Goal: Task Accomplishment & Management: Complete application form

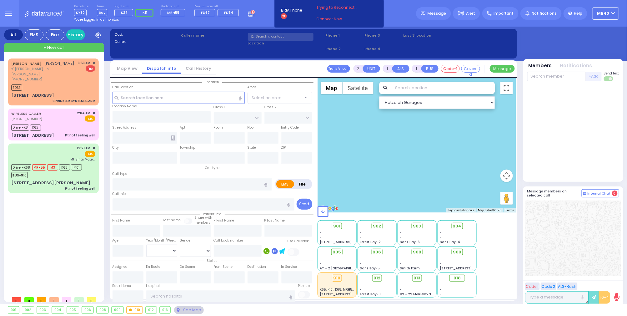
click at [251, 15] on rect at bounding box center [250, 15] width 1 height 1
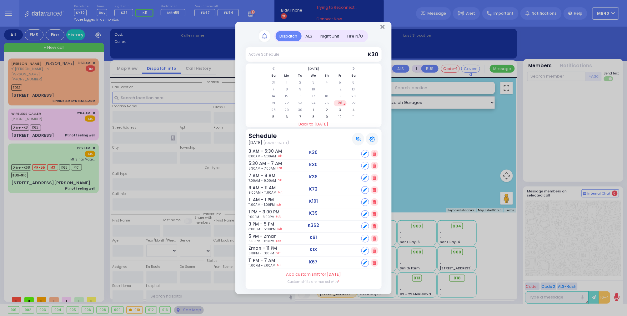
click at [308, 33] on div "ALS" at bounding box center [309, 36] width 15 height 10
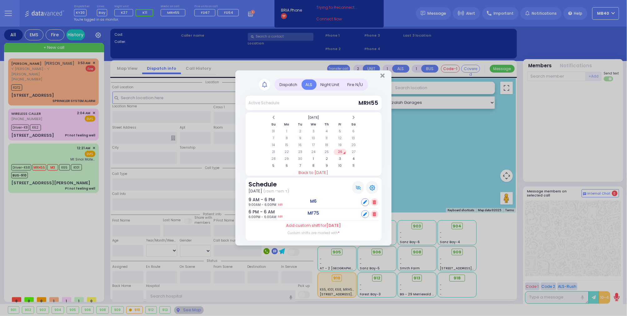
click at [366, 212] on icon at bounding box center [365, 214] width 4 height 4
select select
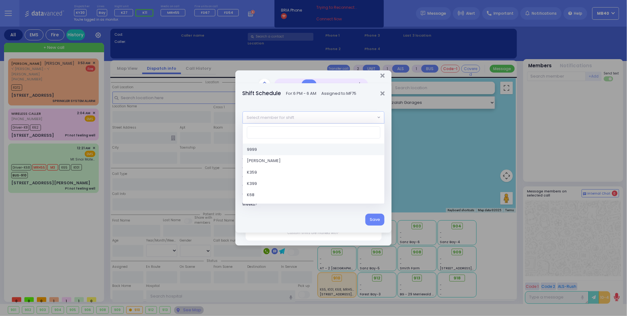
click at [306, 120] on span "Select member for shift" at bounding box center [309, 117] width 133 height 11
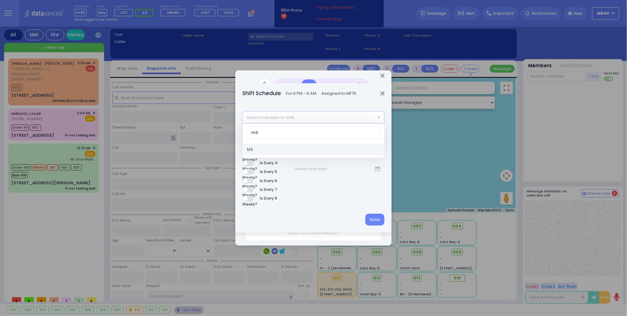
type input "m3"
select select "0bc4bf6d-6c4f-4fd2-87d0-ec4d8528871f"
click at [375, 212] on div "Save" at bounding box center [313, 219] width 156 height 26
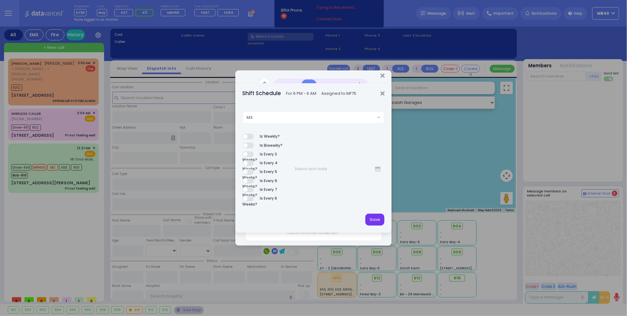
click at [376, 216] on button "Save" at bounding box center [374, 220] width 19 height 12
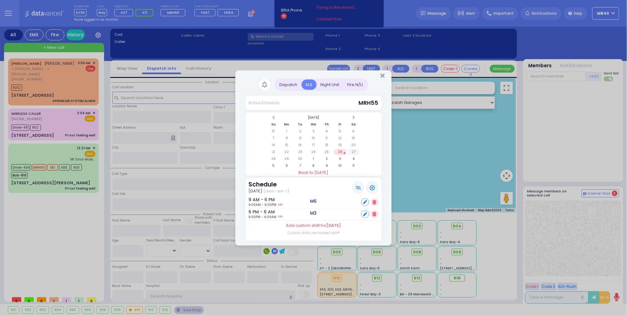
click at [353, 151] on td "27" at bounding box center [353, 152] width 13 height 6
click at [365, 200] on icon at bounding box center [365, 202] width 4 height 4
select select
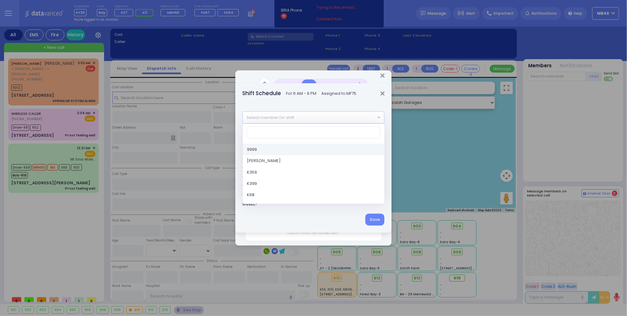
click at [302, 119] on span "Select member for shift" at bounding box center [309, 117] width 133 height 11
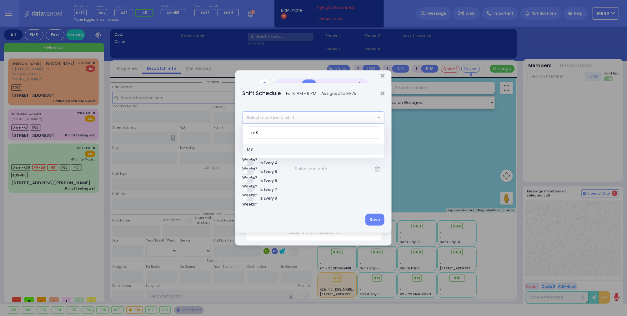
type input "m8"
select select "142a7c6d-1c64-4285-963b-c3e129e4e0fa"
click at [376, 219] on button "Save" at bounding box center [374, 220] width 19 height 12
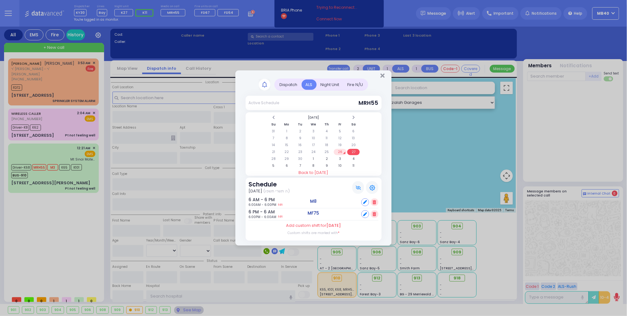
click at [364, 214] on icon at bounding box center [365, 214] width 4 height 4
select select
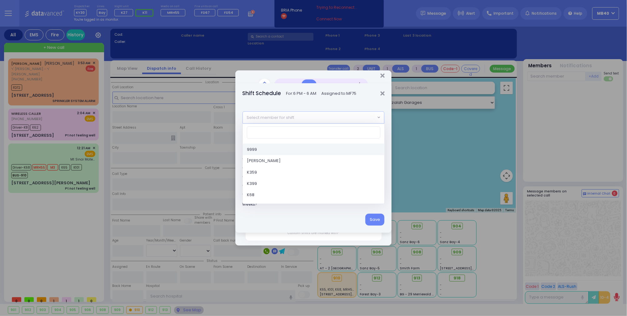
click at [327, 118] on span "Select member for shift" at bounding box center [309, 117] width 133 height 11
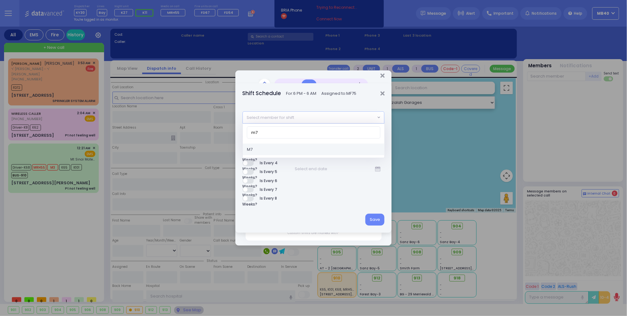
type input "m7"
select select "f57d3cdc-1cf6-45e8-90bf-28e7389de047"
click at [373, 219] on button "Save" at bounding box center [374, 220] width 19 height 12
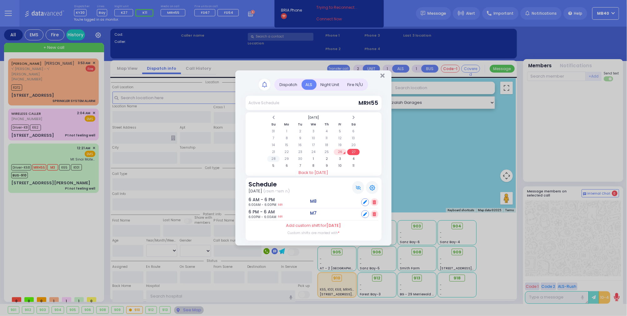
click at [274, 156] on td "28" at bounding box center [273, 159] width 13 height 6
click at [370, 212] on div "Set" at bounding box center [369, 214] width 17 height 8
select select
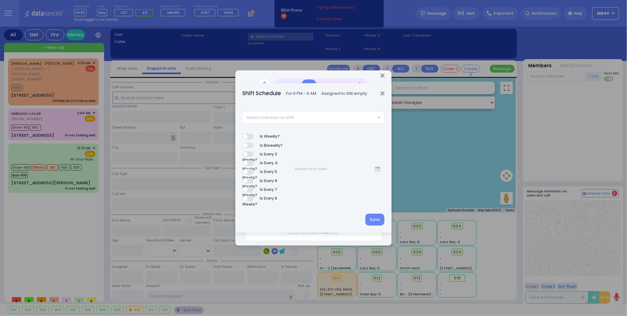
click at [323, 116] on span "Select member for shift" at bounding box center [309, 117] width 133 height 11
type input "f"
select select "e03f60ac-6dc1-4fbf-9ea1-f27f6f00afaf"
click at [375, 216] on button "Save" at bounding box center [374, 220] width 19 height 12
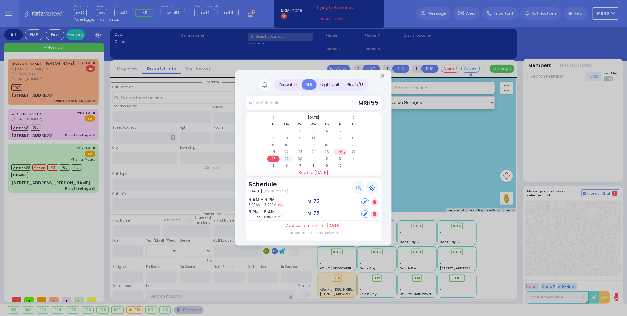
click at [288, 156] on td "29" at bounding box center [286, 159] width 13 height 6
click at [302, 156] on td "30" at bounding box center [300, 159] width 13 height 6
click at [314, 157] on td "1" at bounding box center [313, 159] width 13 height 6
click at [329, 156] on td "30" at bounding box center [326, 159] width 13 height 6
click at [340, 156] on td "31" at bounding box center [340, 159] width 13 height 6
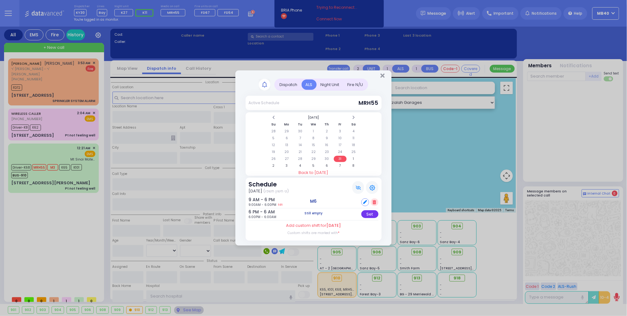
click at [372, 213] on div "Set" at bounding box center [369, 214] width 17 height 8
select select
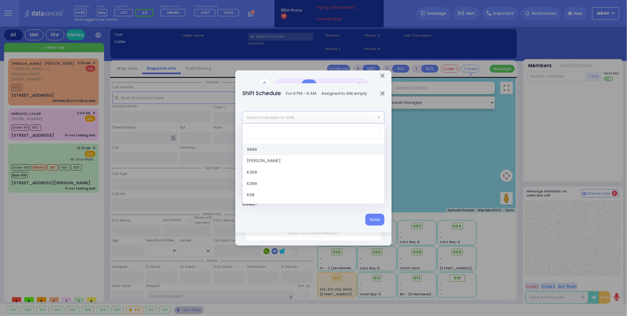
click at [325, 118] on span "Select member for shift" at bounding box center [309, 117] width 133 height 11
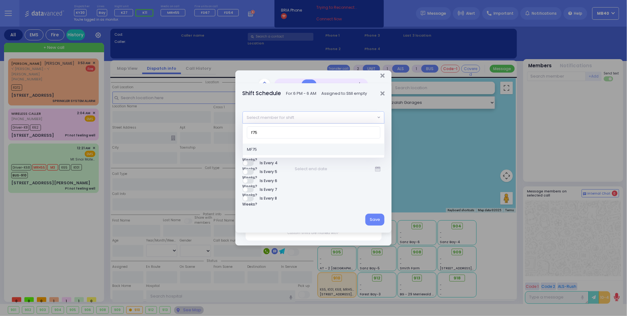
type input "f75"
select select "e03f60ac-6dc1-4fbf-9ea1-f27f6f00afaf"
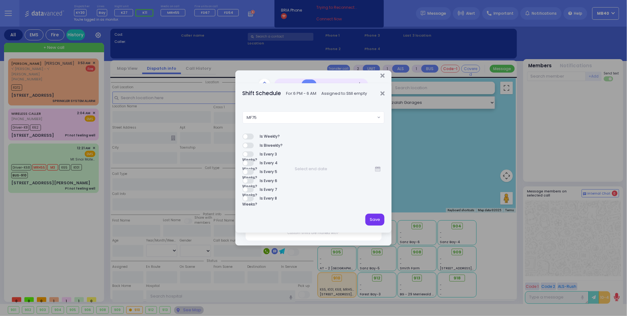
click at [381, 219] on button "Save" at bounding box center [374, 220] width 19 height 12
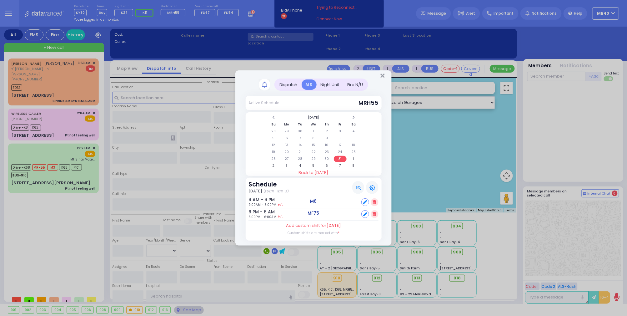
click at [353, 154] on table "October 2025 Su Mo Tu We Th Fr Sa 28 29 30 1 2 3 4 5 6 7 8 9 10 11 12 13 14 15 …" at bounding box center [314, 142] width 94 height 56
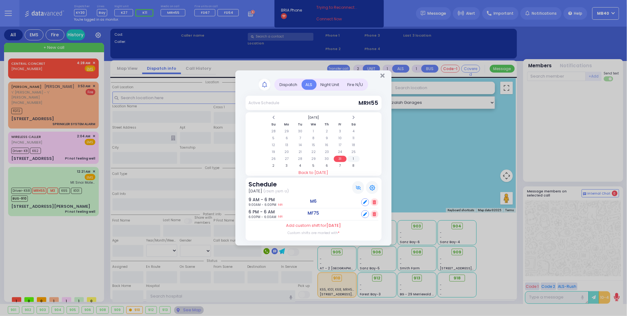
click at [354, 159] on td "1" at bounding box center [353, 159] width 13 height 6
click at [368, 200] on div "Set" at bounding box center [369, 202] width 17 height 8
select select
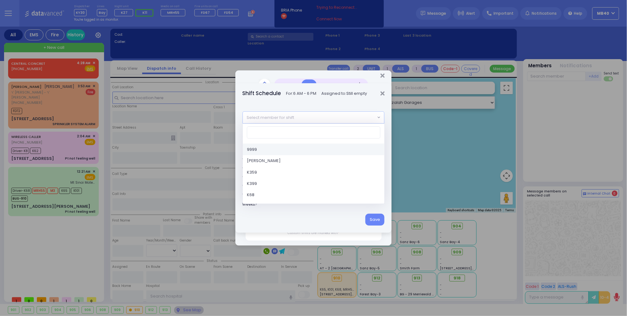
click at [310, 116] on span "Select member for shift" at bounding box center [309, 117] width 133 height 11
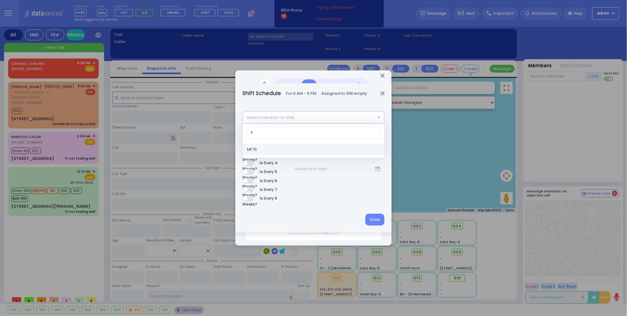
type input "f"
select select "e03f60ac-6dc1-4fbf-9ea1-f27f6f00afaf"
click at [379, 216] on button "Save" at bounding box center [374, 220] width 19 height 12
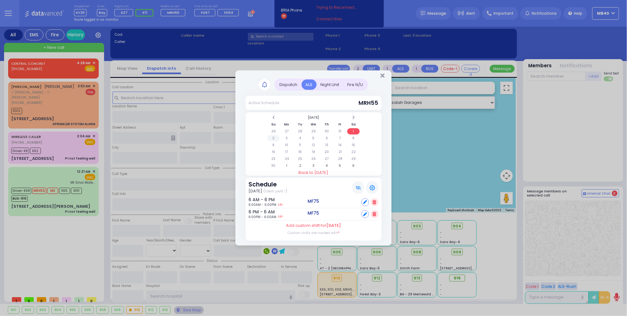
click at [274, 136] on td "2" at bounding box center [273, 138] width 13 height 6
click at [376, 212] on icon at bounding box center [374, 214] width 3 height 4
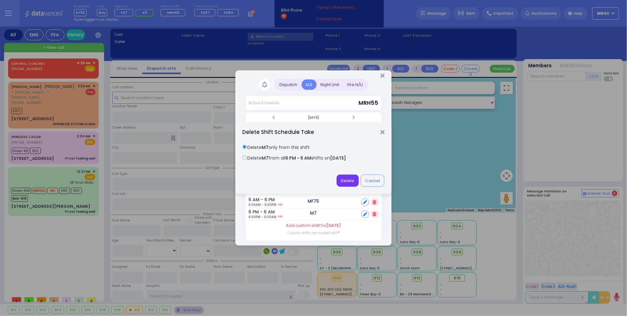
click at [349, 179] on button "Delete" at bounding box center [348, 180] width 22 height 12
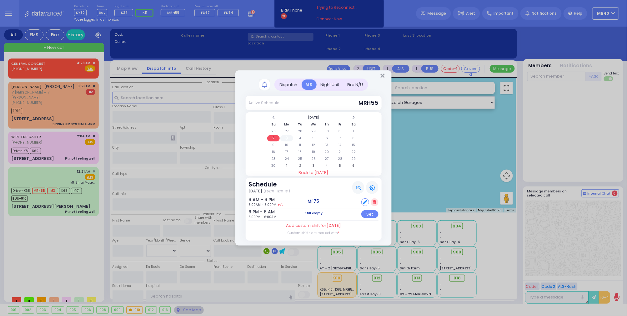
click at [288, 138] on td "3" at bounding box center [286, 138] width 13 height 6
click at [300, 136] on td "4" at bounding box center [300, 138] width 13 height 6
click at [313, 136] on td "5" at bounding box center [313, 138] width 13 height 6
click at [328, 136] on td "6" at bounding box center [326, 138] width 13 height 6
click at [287, 138] on td "3" at bounding box center [286, 138] width 13 height 6
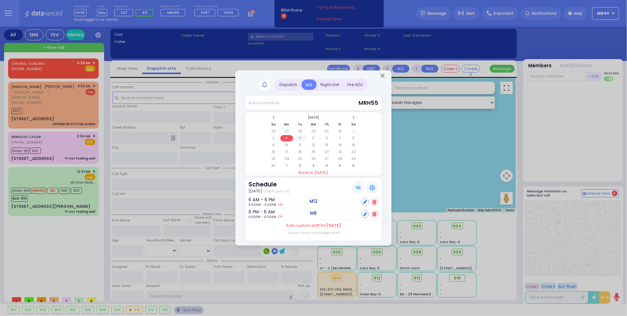
click at [299, 136] on td "4" at bounding box center [300, 138] width 13 height 6
click at [315, 134] on table "November 2025 Su Mo Tu We Th Fr Sa 26 27 28 29 30 31 1 2 3 4 5 6 7 8 9 10 11 12…" at bounding box center [314, 142] width 94 height 56
click at [313, 137] on td "5" at bounding box center [313, 138] width 13 height 6
click at [329, 137] on td "6" at bounding box center [326, 138] width 13 height 6
click at [375, 213] on icon at bounding box center [374, 214] width 3 height 4
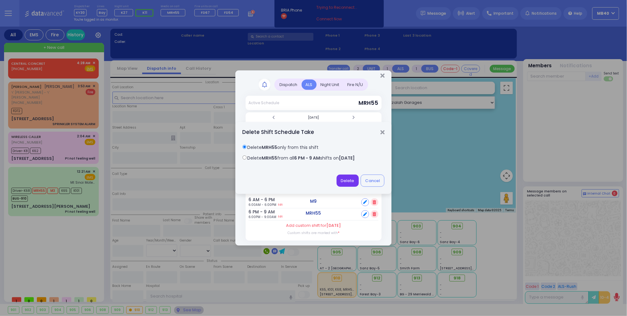
click at [347, 179] on button "Delete" at bounding box center [348, 180] width 22 height 12
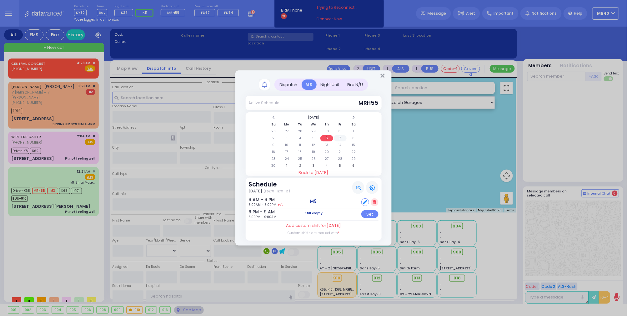
click at [340, 136] on td "7" at bounding box center [340, 138] width 13 height 6
click at [369, 214] on div "Set" at bounding box center [369, 214] width 17 height 8
select select
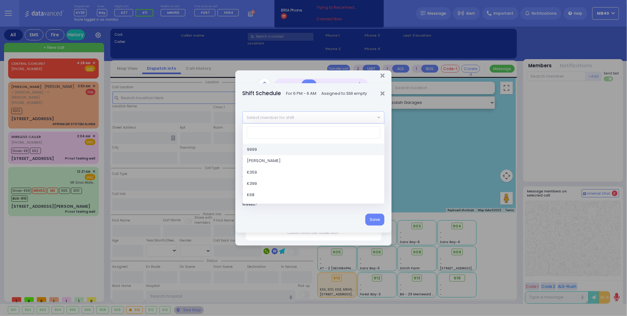
click at [321, 115] on span "Select member for shift" at bounding box center [309, 117] width 133 height 11
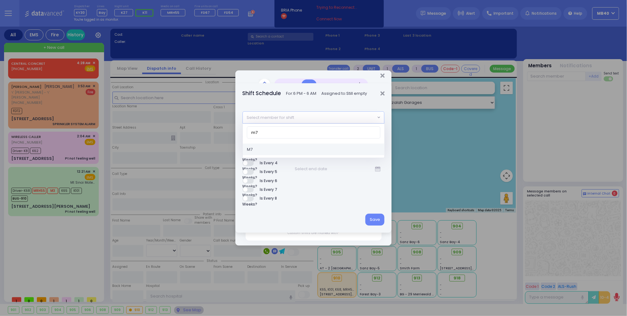
type input "m7"
select select "f57d3cdc-1cf6-45e8-90bf-28e7389de047"
click at [375, 221] on button "Save" at bounding box center [374, 220] width 19 height 12
select select
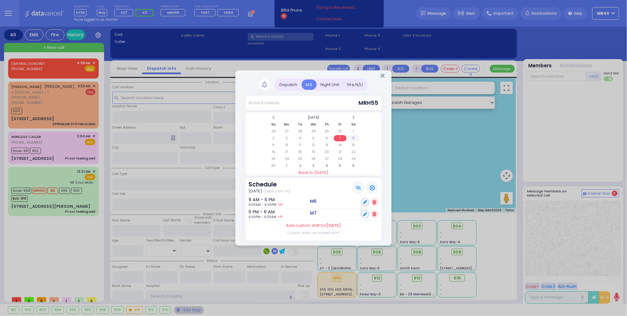
click at [355, 135] on td "8" at bounding box center [353, 138] width 13 height 6
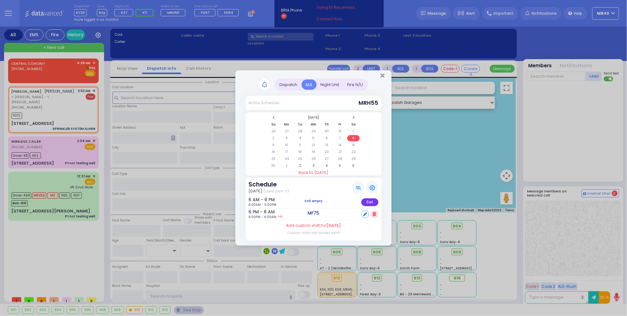
select select
type input "SPRINKLER SYSTEM ALARM"
radio input "false"
radio input "true"
type input "MOSHE YECHESKEL"
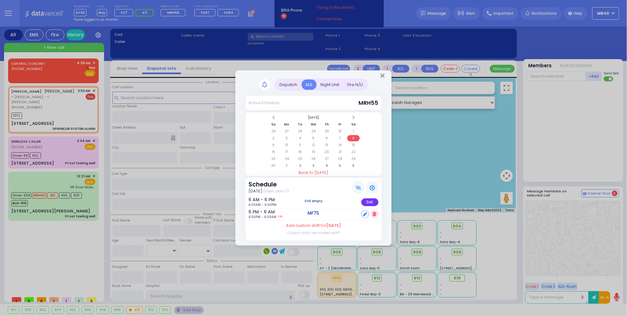
type input "LAUFER"
select select
type input "03:53"
type input "03:57"
select select "Hatzalah Garages"
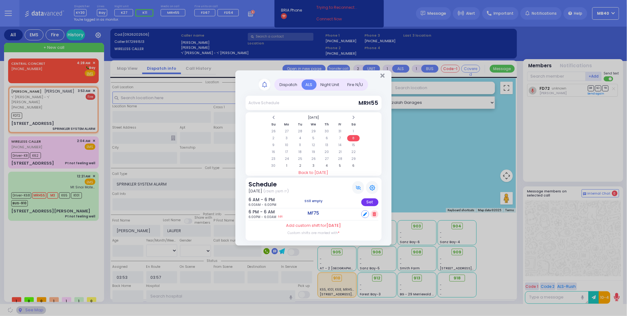
click at [372, 199] on div "Set" at bounding box center [369, 202] width 17 height 8
select select
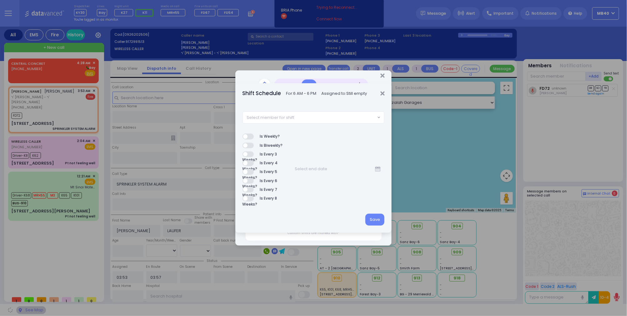
type input "BAKERTOWN RD"
type input "VAYOEL MOSHE COURT"
type input "63 Bakertown Road"
type input "Monroe"
type input "New York"
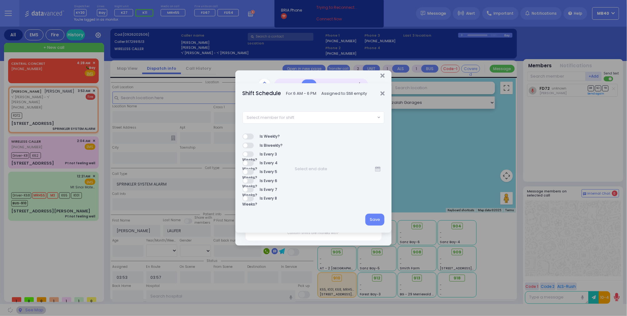
type input "10950"
select select "SECTION 4"
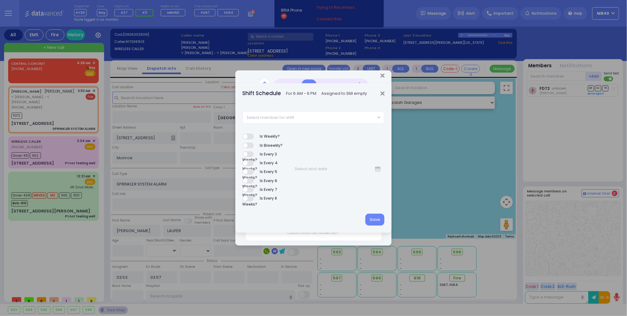
click at [338, 113] on span "Select member for shift" at bounding box center [309, 117] width 133 height 11
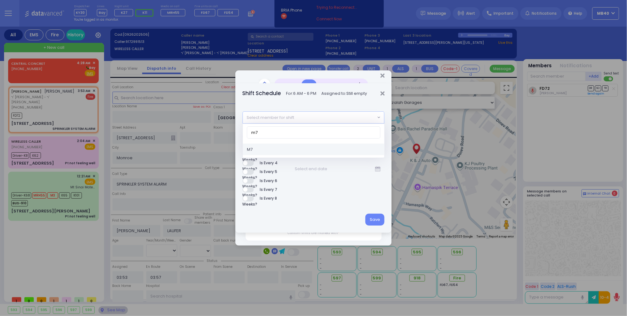
type input "m7"
select select "f57d3cdc-1cf6-45e8-90bf-28e7389de047"
click at [376, 220] on button "Save" at bounding box center [374, 220] width 19 height 12
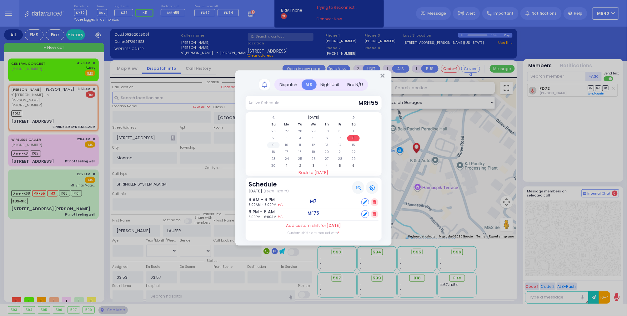
click at [274, 143] on td "9" at bounding box center [273, 145] width 13 height 6
click at [354, 135] on td "8" at bounding box center [353, 138] width 13 height 6
click at [365, 213] on icon at bounding box center [365, 214] width 4 height 4
select select
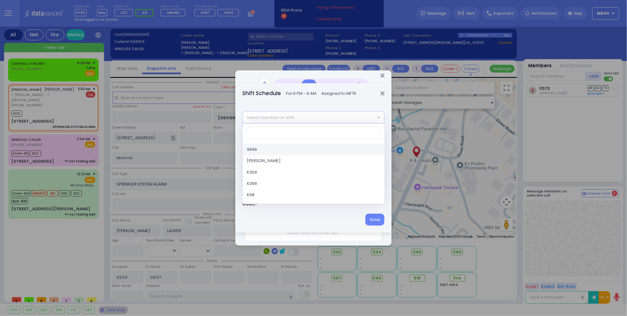
click at [333, 114] on span "Select member for shift" at bounding box center [309, 117] width 133 height 11
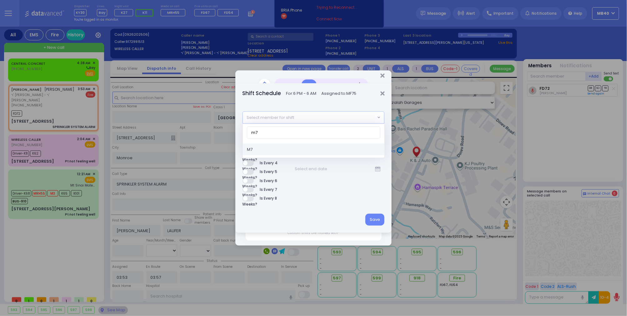
type input "m7"
select select "f57d3cdc-1cf6-45e8-90bf-28e7389de047"
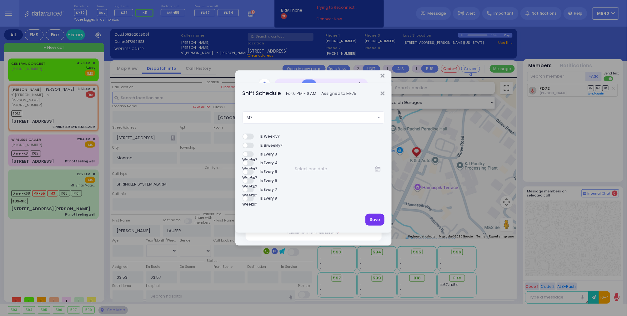
click at [373, 222] on button "Save" at bounding box center [374, 220] width 19 height 12
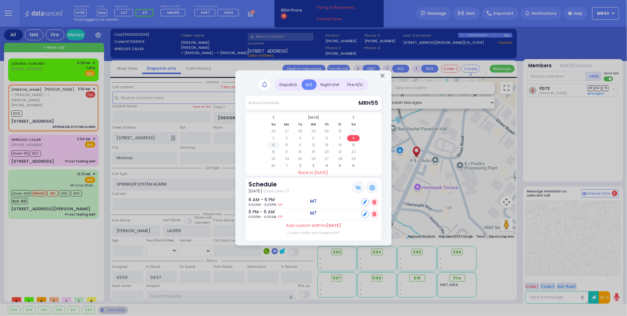
click at [273, 142] on td "9" at bounding box center [273, 145] width 13 height 6
click at [366, 214] on icon at bounding box center [365, 214] width 4 height 4
select select
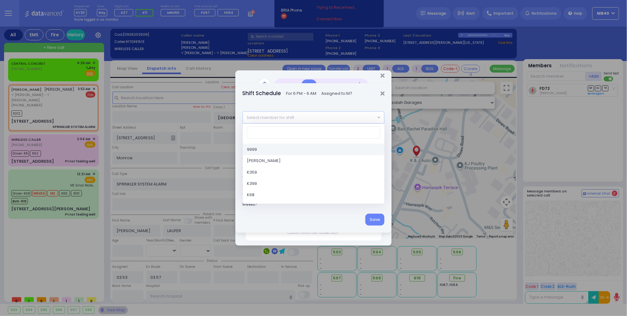
click at [308, 118] on span "Select member for shift" at bounding box center [309, 117] width 133 height 11
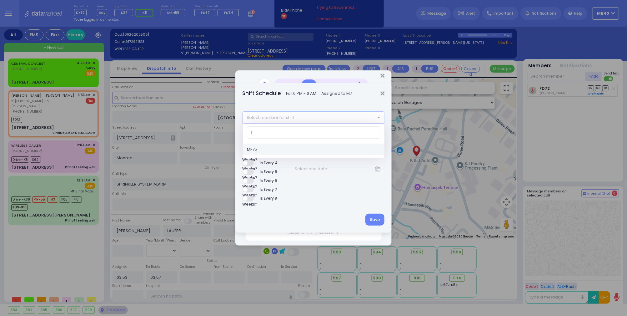
type input "f"
select select "e03f60ac-6dc1-4fbf-9ea1-f27f6f00afaf"
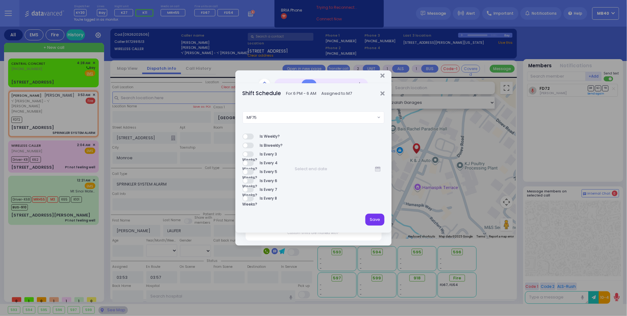
click at [371, 218] on button "Save" at bounding box center [374, 220] width 19 height 12
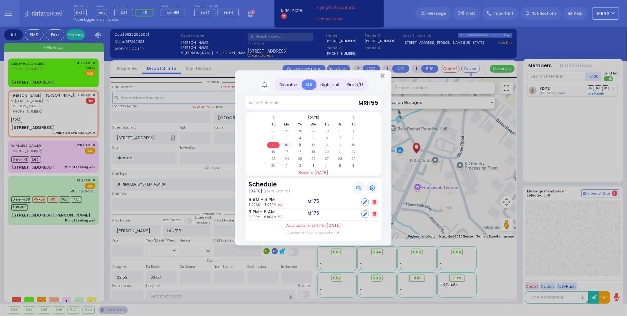
click at [285, 143] on td "10" at bounding box center [286, 145] width 13 height 6
click at [303, 145] on td "11" at bounding box center [300, 145] width 13 height 6
click at [383, 74] on icon "Close" at bounding box center [382, 76] width 4 height 6
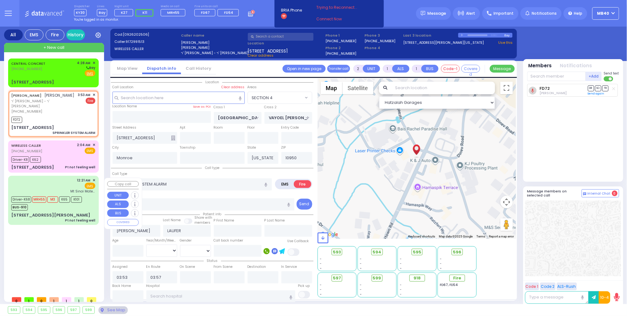
click at [48, 188] on div "12:21 AM ✕ EMS Mt Sinai Maternal Care" at bounding box center [53, 186] width 84 height 16
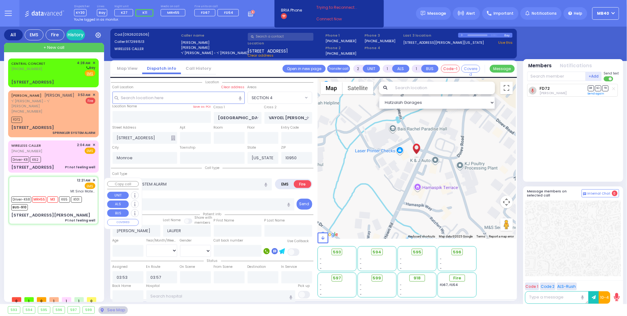
type input "6"
select select
type input "Pt not feeling well"
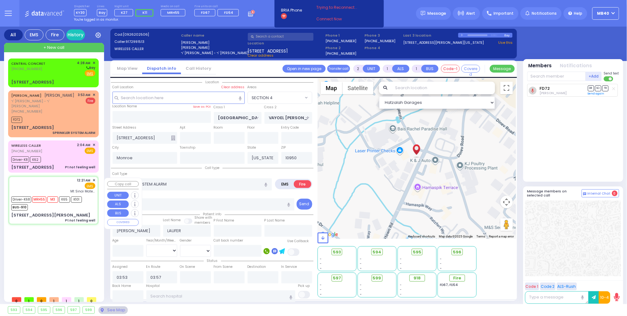
radio input "true"
type input "[PERSON_NAME]"
type input "SOFER"
type input "66"
select select "Year"
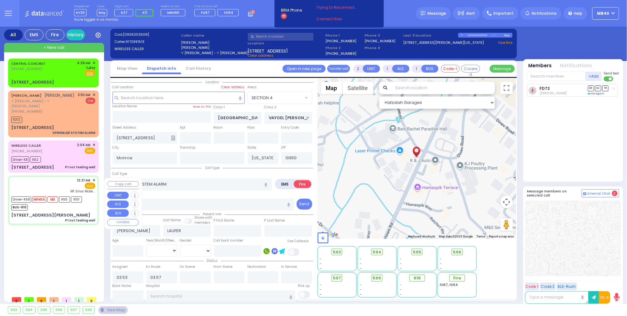
select select "[DEMOGRAPHIC_DATA]"
type input "00:21"
type input "00:26"
type input "01:01"
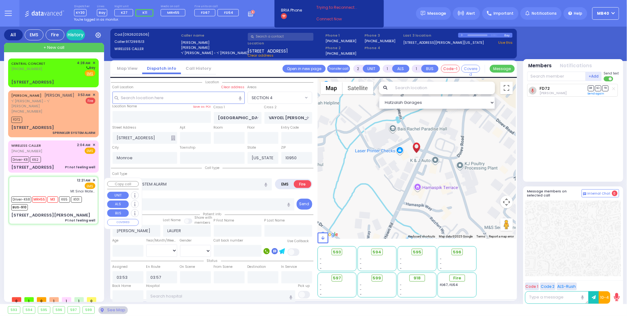
type input "01:53"
type input "Mt Sinai Maternal Care"
type input "SATMAR DR"
type input "TAYLOR COURT"
type input "20 Hayes Court"
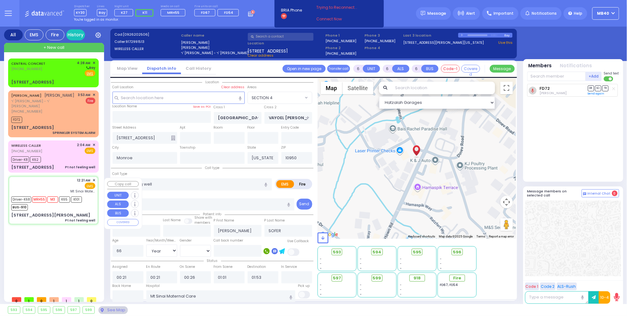
type input "201"
select select "SECTION 3"
select select "Hatzalah Garages"
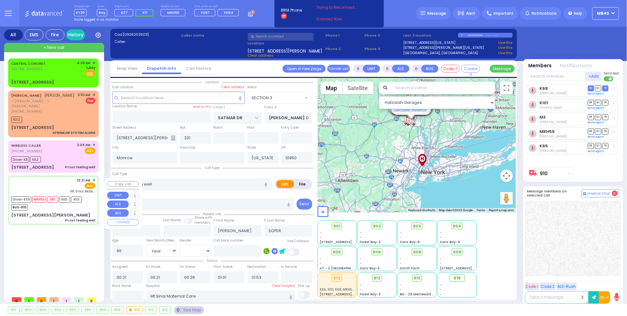
click at [48, 188] on div "12:21 AM ✕ EMS Mt Sinai Maternal Care" at bounding box center [53, 186] width 84 height 16
select select
radio input "true"
select select "Year"
select select "[DEMOGRAPHIC_DATA]"
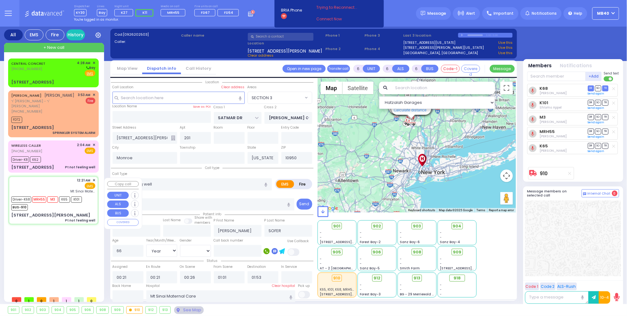
select select "Hatzalah Garages"
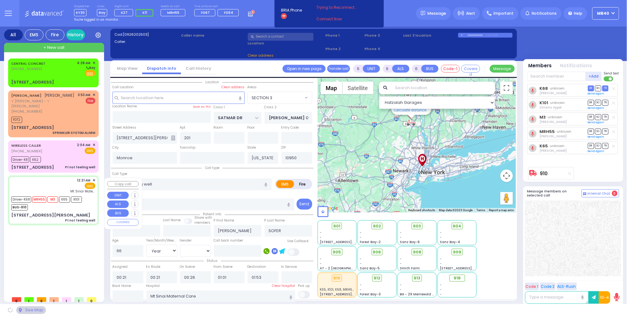
select select "SECTION 3"
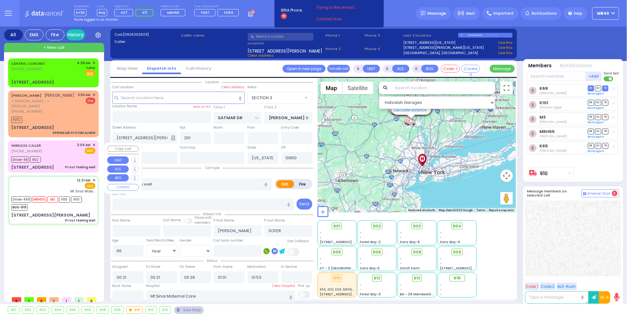
click at [60, 153] on div "WIRELESS CALLER (845) 551-0485 2:04 AM ✕ EMS" at bounding box center [53, 148] width 84 height 12
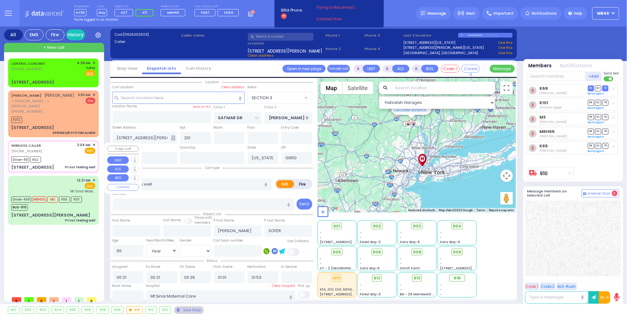
select select
radio input "true"
type input "Nechuma"
type input "[PERSON_NAME]"
type input "20"
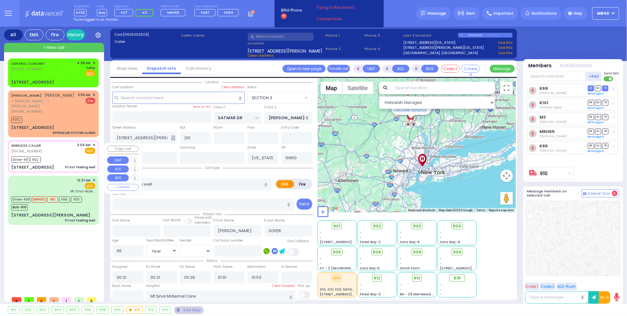
select select "Year"
select select "[DEMOGRAPHIC_DATA]"
type input "02:04"
type input "02:06"
type input "02:08"
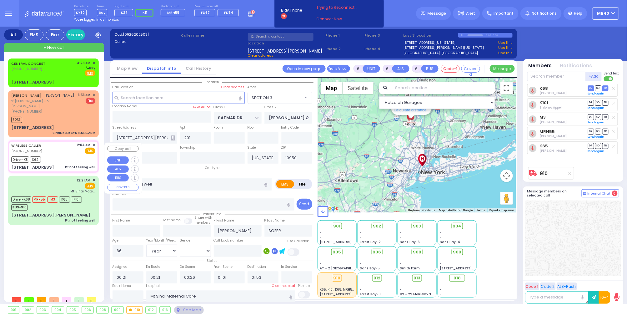
type input "02:33"
type input "ACRES RD"
type input "2 Tarnigrad way"
type input "011"
select select "Hatzalah Garages"
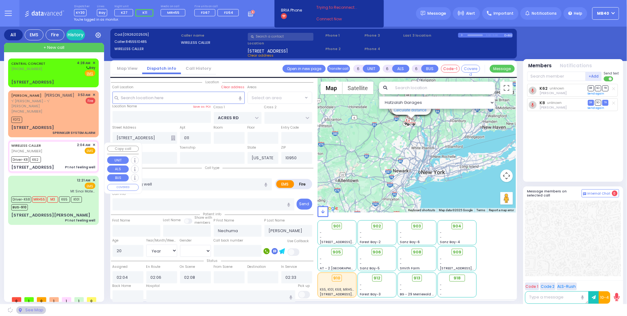
select select "PALM TREE"
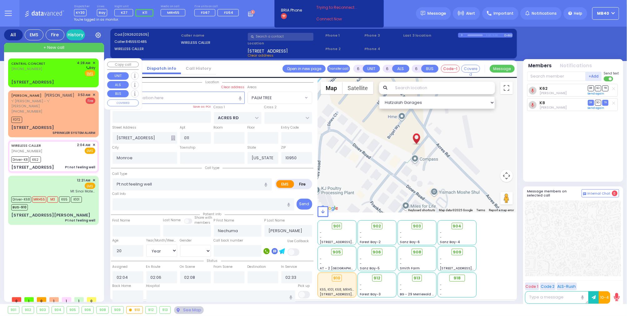
click at [62, 72] on div "CENTRAL CONCRET (347) 461-8668 4:28 AM ✕ Bay" at bounding box center [53, 68] width 84 height 16
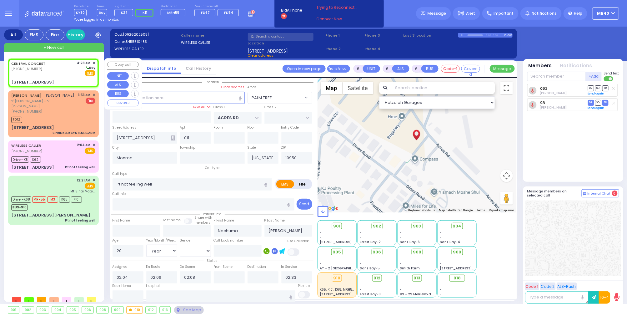
type input "2"
type input "1"
select select
radio input "true"
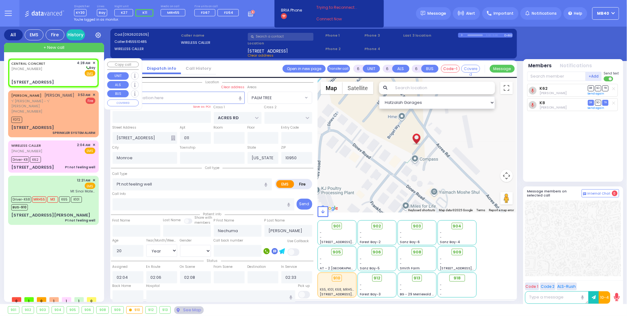
select select
type input "04:28"
select select "Hatzalah Garages"
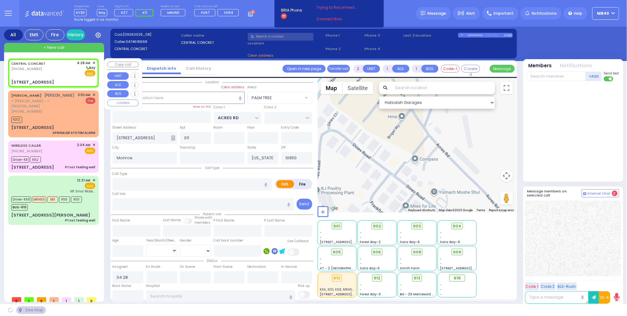
type input "BAKERTOWN RD"
type input "VAYOEL MOSHE COURT"
type input "63 Bakertown Road"
type input "301"
select select "SECTION 4"
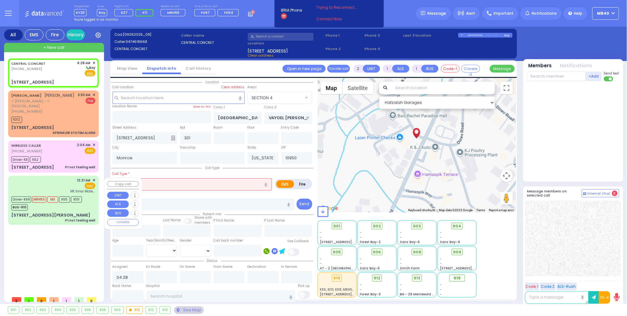
click at [54, 179] on div "12:21 AM ✕ EMS Mt Sinai Maternal Care" at bounding box center [53, 186] width 84 height 16
type input "6"
select select
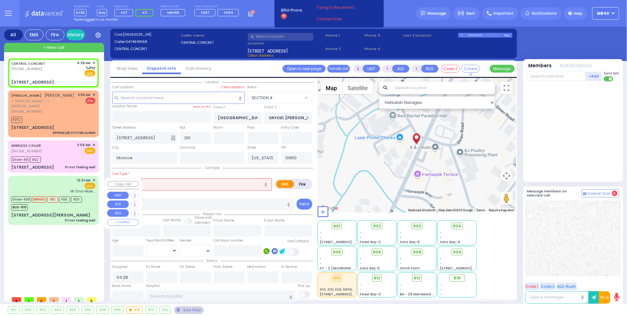
type input "Pt not feeling well"
radio input "true"
type input "[PERSON_NAME]"
type input "SOFER"
type input "66"
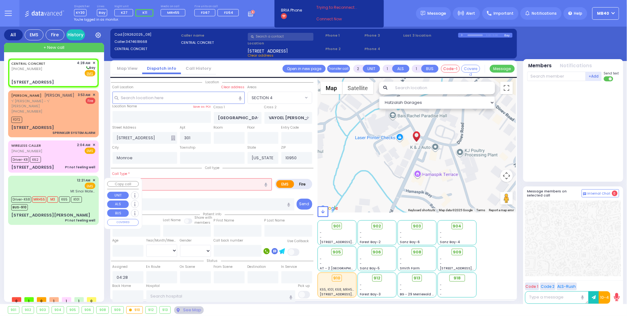
select select "Year"
select select "[DEMOGRAPHIC_DATA]"
type input "00:21"
type input "00:26"
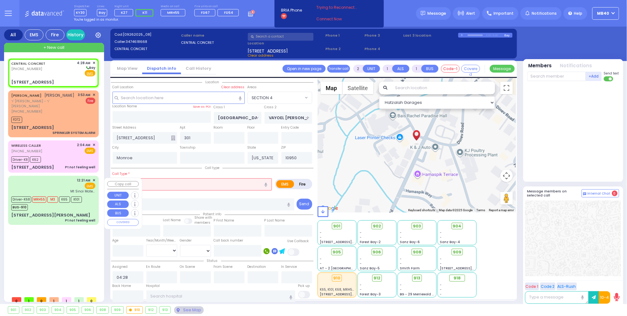
type input "01:01"
type input "01:53"
type input "Mt Sinai Maternal Care"
select select "Hatzalah Garages"
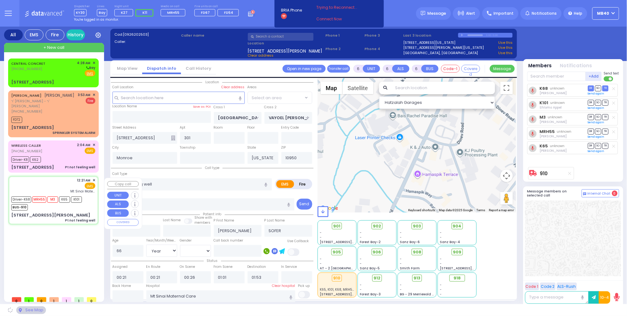
type input "SATMAR DR"
type input "TAYLOR COURT"
type input "20 Hayes Court"
type input "201"
select select "SECTION 3"
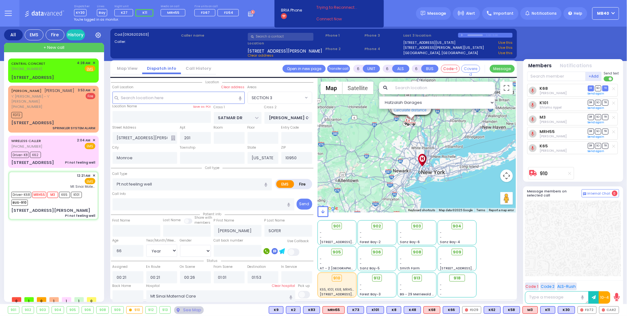
click at [8, 13] on icon at bounding box center [8, 13] width 7 height 7
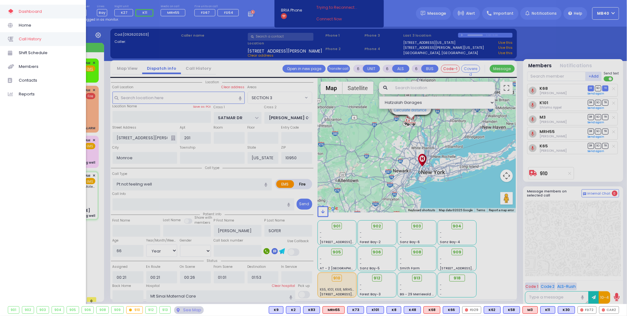
click at [24, 39] on span "Call History" at bounding box center [48, 39] width 59 height 8
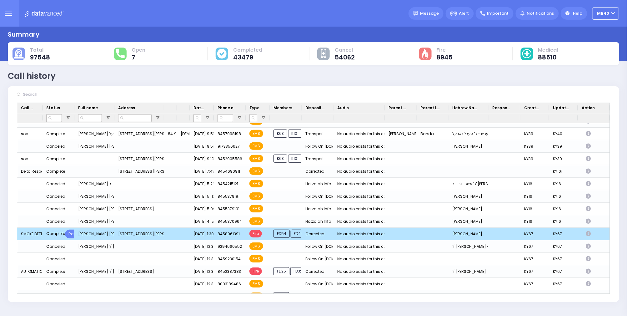
scroll to position [477, 0]
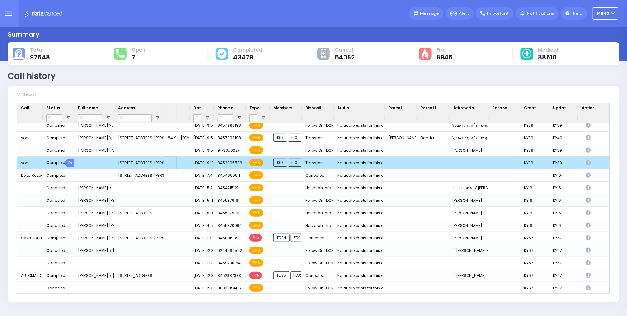
click at [174, 164] on div "Press SPACE to deselect this row." at bounding box center [170, 163] width 13 height 13
click at [103, 162] on div "Press SPACE to deselect this row." at bounding box center [94, 163] width 40 height 13
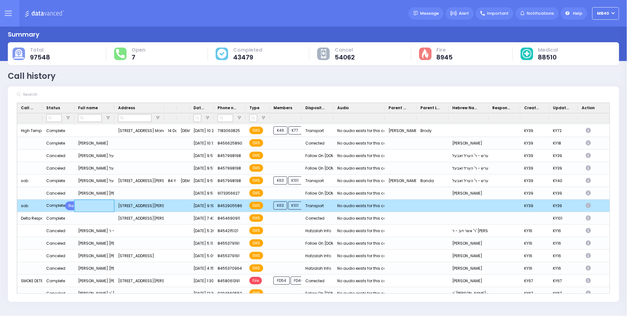
scroll to position [446, 0]
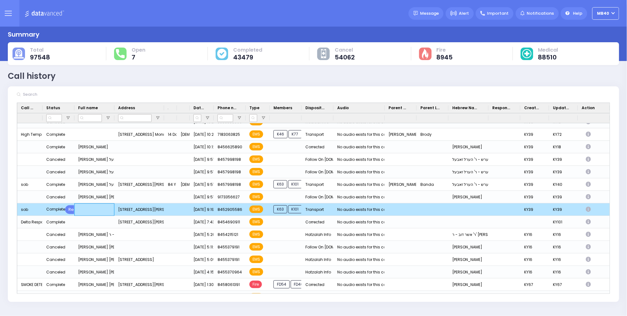
click at [589, 209] on icon "Press SPACE to deselect this row." at bounding box center [589, 209] width 7 height 5
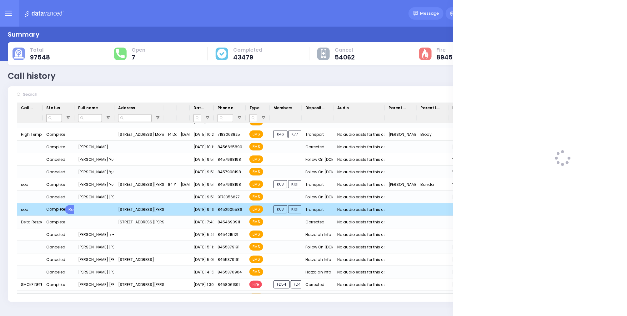
select select
select select "Transport"
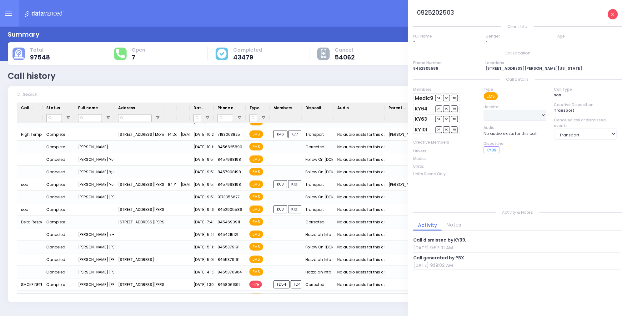
click at [614, 14] on icon at bounding box center [613, 15] width 4 height 4
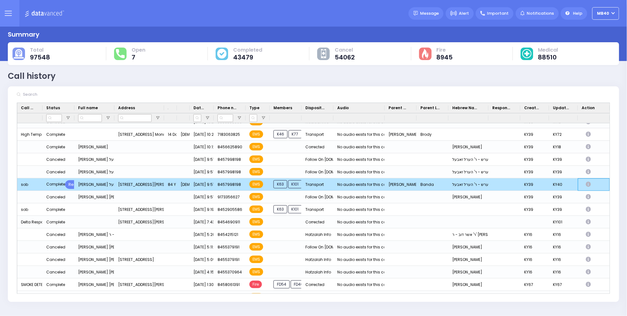
click at [590, 182] on icon "Press SPACE to deselect this row." at bounding box center [589, 184] width 7 height 5
select select
select select "Transport"
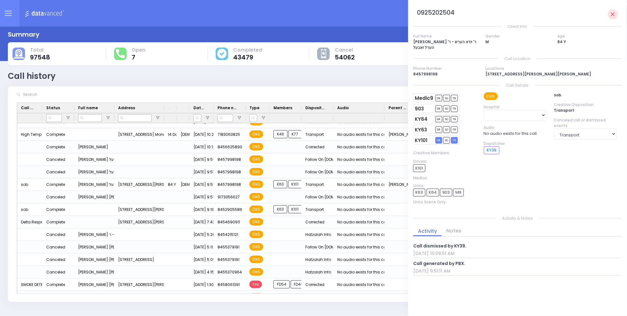
scroll to position [12, 0]
click at [457, 228] on link "Notes" at bounding box center [454, 230] width 24 height 7
click at [426, 227] on link "Activity" at bounding box center [427, 230] width 28 height 7
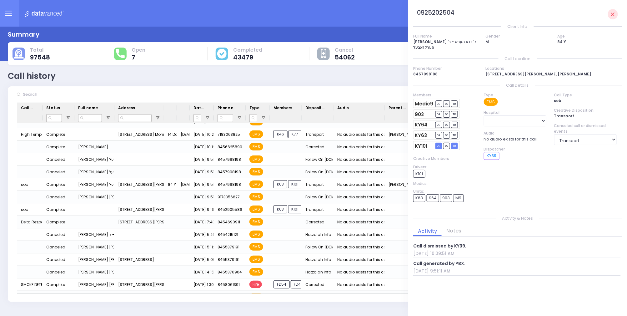
scroll to position [0, 0]
click at [613, 14] on icon at bounding box center [613, 15] width 4 height 4
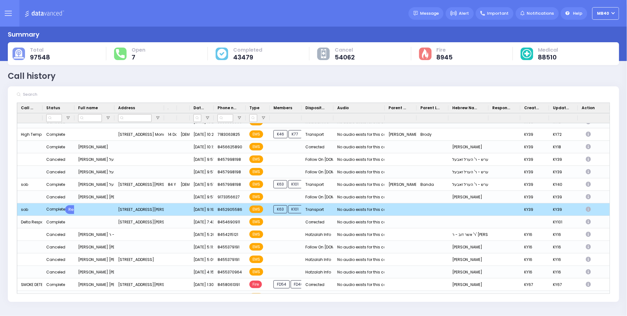
click at [589, 208] on icon "Press SPACE to deselect this row." at bounding box center [589, 209] width 7 height 5
select select
select select "Transport"
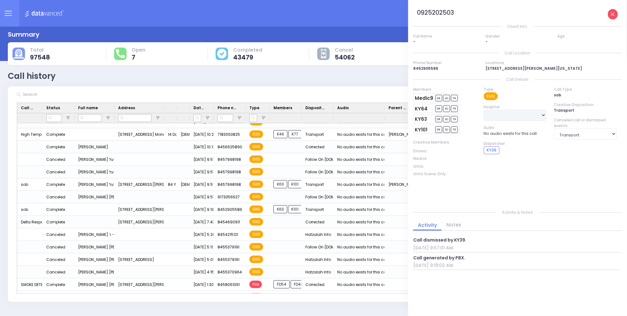
click at [614, 14] on icon at bounding box center [613, 15] width 4 height 4
